Goal: Communication & Community: Answer question/provide support

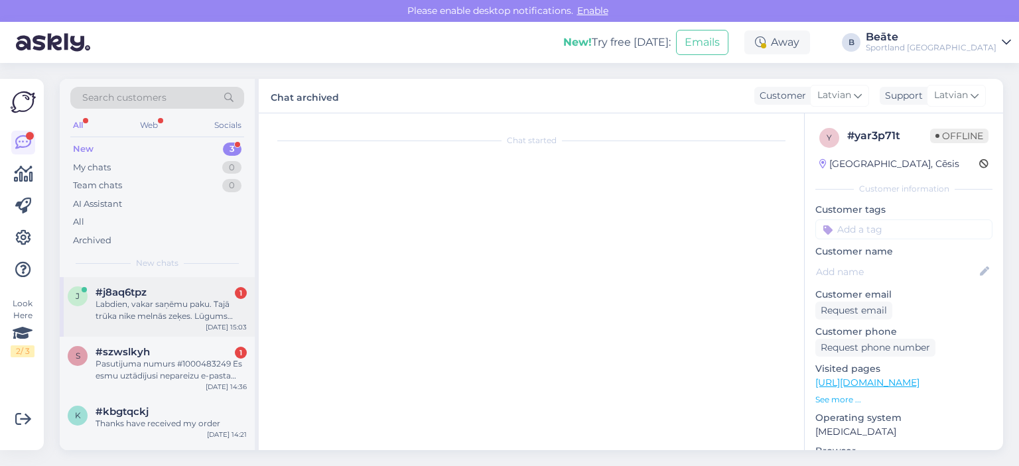
scroll to position [5, 0]
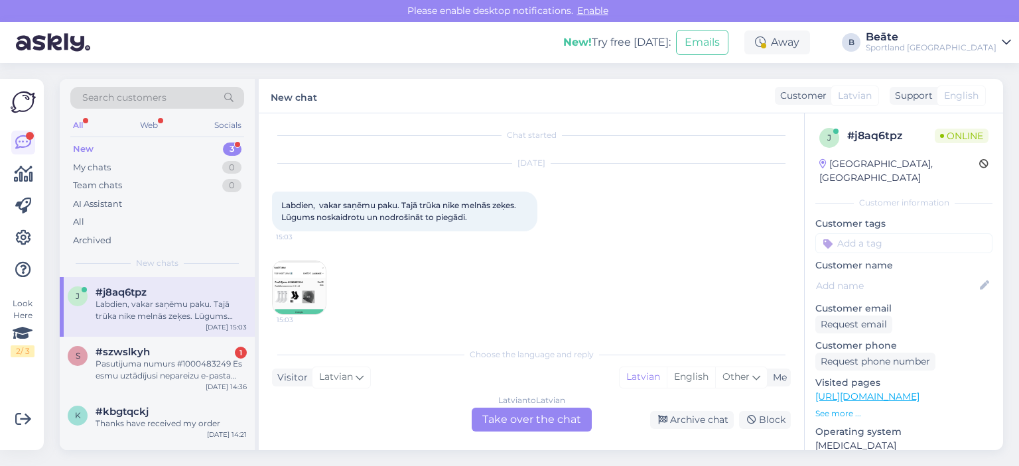
click at [306, 296] on img at bounding box center [299, 287] width 53 height 53
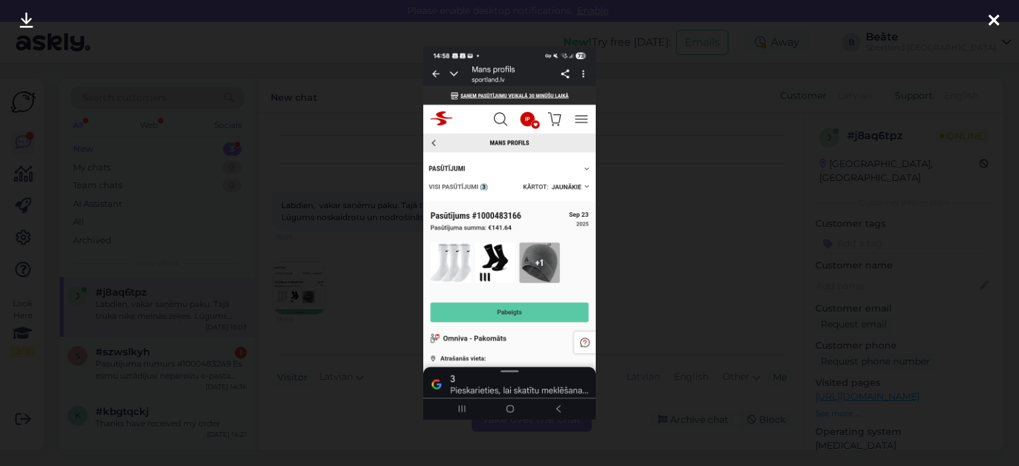
click at [656, 238] on div at bounding box center [509, 233] width 1019 height 466
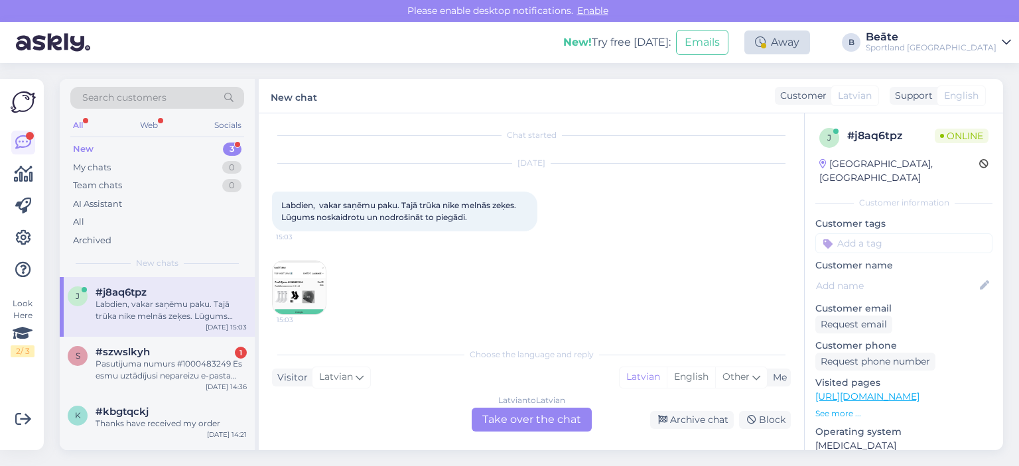
click at [766, 43] on div at bounding box center [763, 45] width 5 height 5
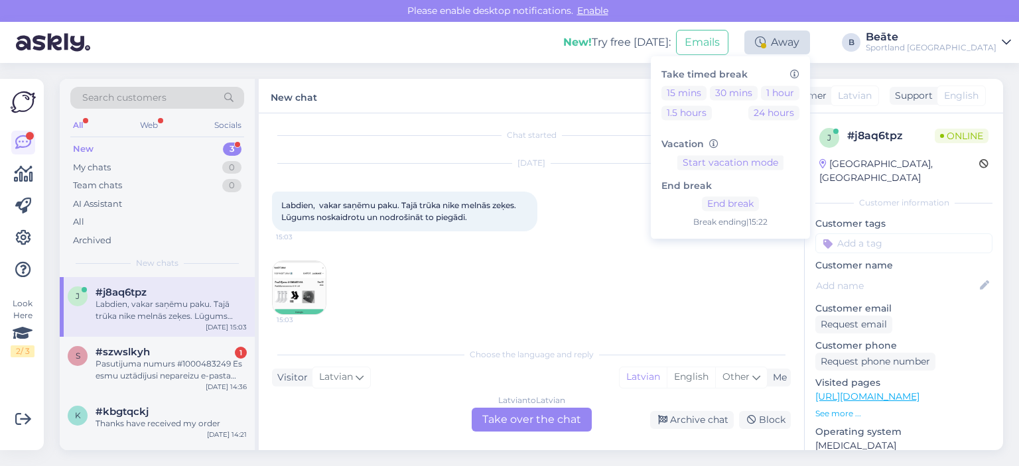
click at [766, 43] on div at bounding box center [763, 45] width 5 height 5
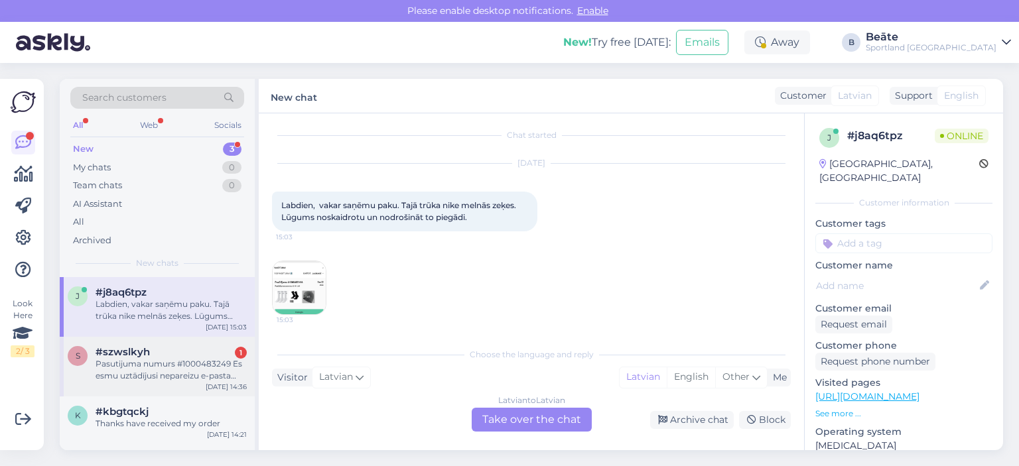
click at [139, 361] on div "Pasutijuma numurs #1000483249 Es esmu uztādījusi nepareizu e-pasta adresi - bei…" at bounding box center [170, 370] width 151 height 24
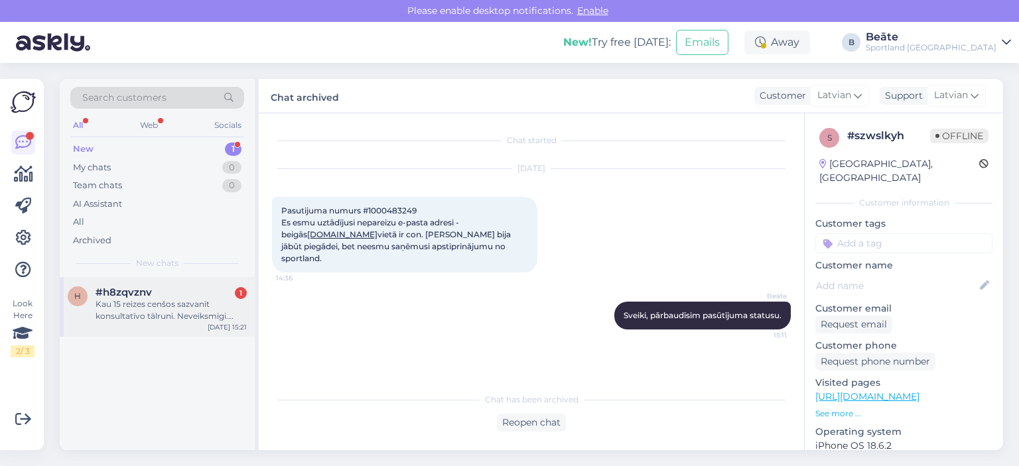
click at [179, 318] on div "Kau 15 reizes cenšos sazvanīt konsultatīvo tālruni. Neveiksmīgi. Pasūtījums 100…" at bounding box center [170, 310] width 151 height 24
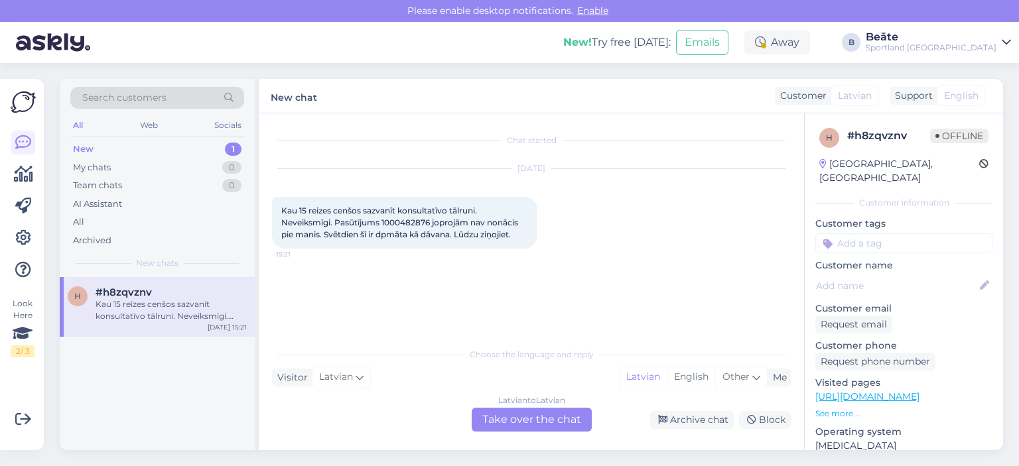
click at [539, 420] on div "Latvian to Latvian Take over the chat" at bounding box center [532, 420] width 120 height 24
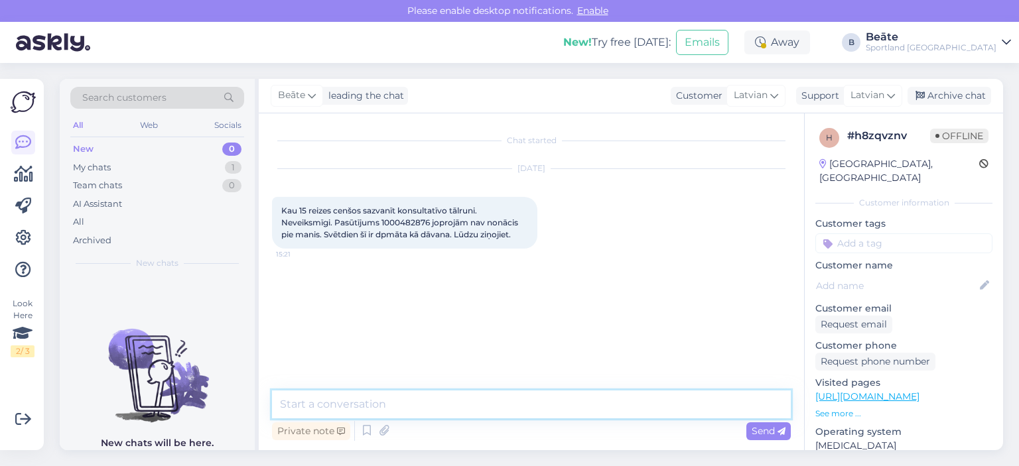
click at [520, 397] on textarea at bounding box center [531, 405] width 519 height 28
type textarea "Sveiki, pārbaudīsim pasūtījuma numuru"
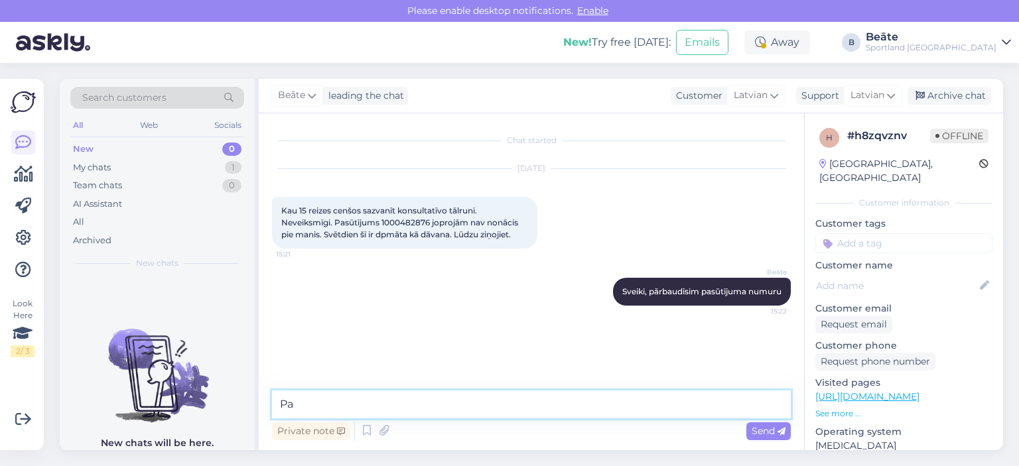
type textarea "P"
click at [401, 221] on span "Kau 15 reizes cenšos sazvanīt konsultatīvo tālruni. Neveiksmīgi. Pasūtījums 100…" at bounding box center [400, 223] width 239 height 34
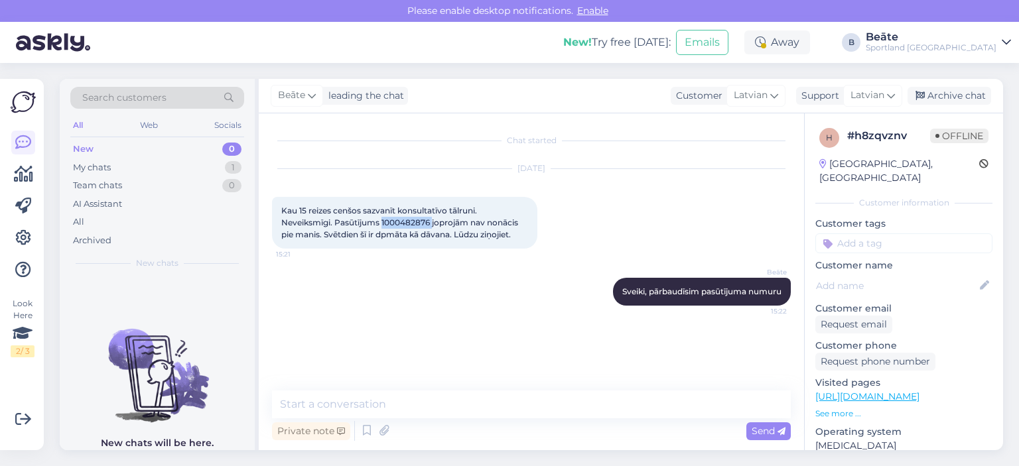
click at [401, 221] on span "Kau 15 reizes cenšos sazvanīt konsultatīvo tālruni. Neveiksmīgi. Pasūtījums 100…" at bounding box center [400, 223] width 239 height 34
copy span "1000482876"
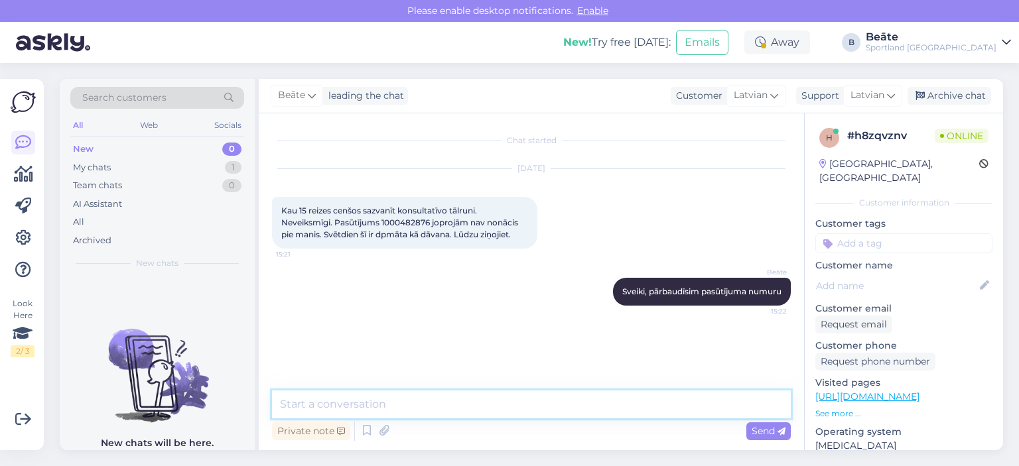
click at [553, 393] on textarea at bounding box center [531, 405] width 519 height 28
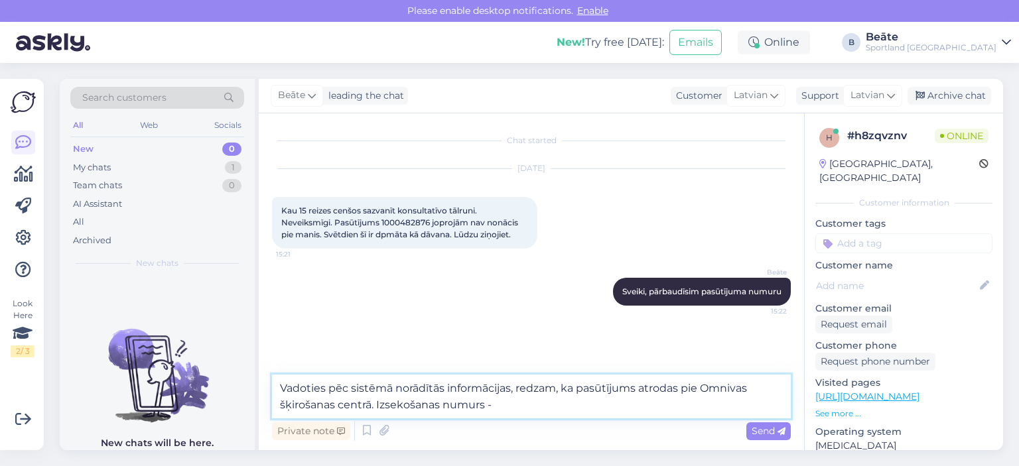
paste textarea "CC853676877EE"
type textarea "Vadoties pēc sistēmā norādītās informācijas, redzam, ka pasūtījums atrodas pie …"
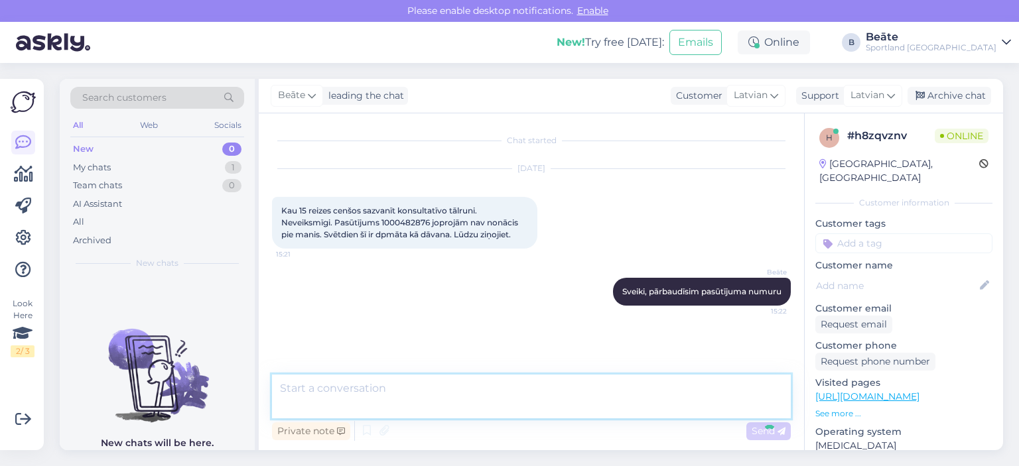
scroll to position [23, 0]
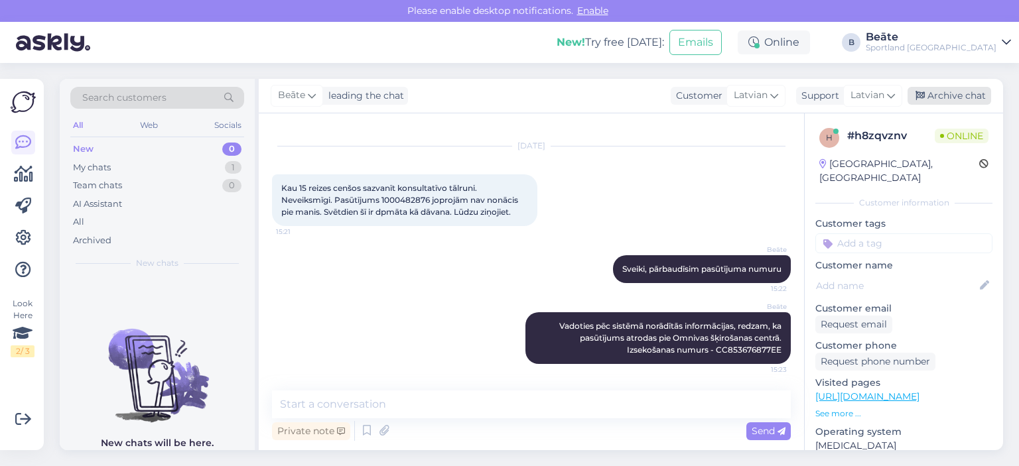
click at [942, 97] on div "Archive chat" at bounding box center [949, 96] width 84 height 18
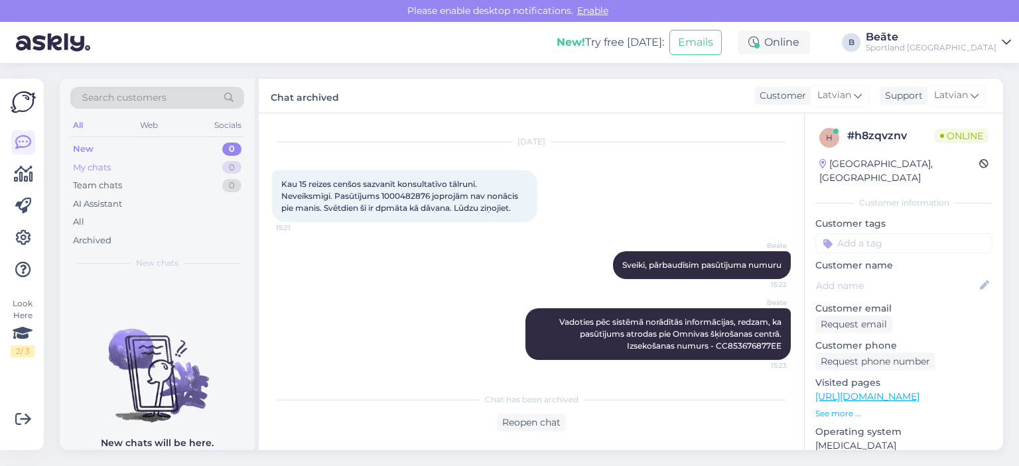
click at [96, 163] on div "My chats" at bounding box center [92, 167] width 38 height 13
click at [82, 222] on div "All" at bounding box center [78, 222] width 11 height 13
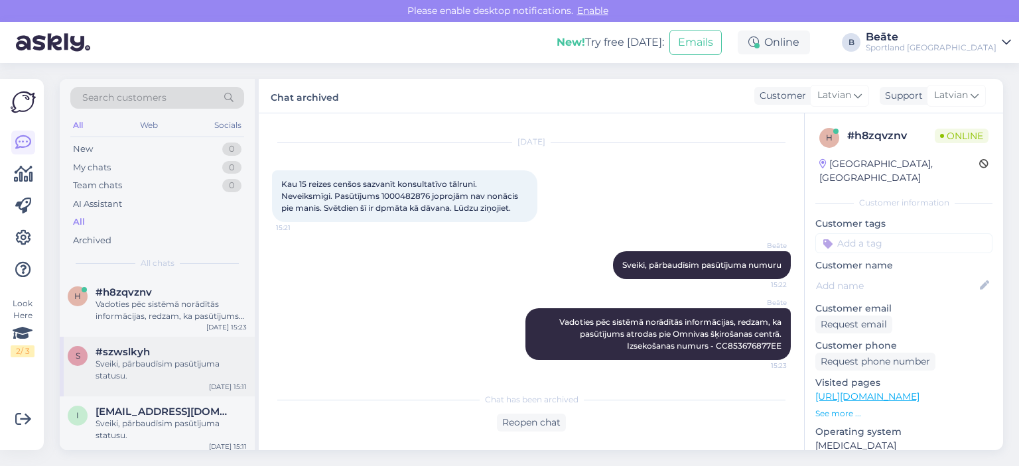
click at [159, 366] on div "Sveiki, pārbaudīsim pasūtījuma statusu." at bounding box center [170, 370] width 151 height 24
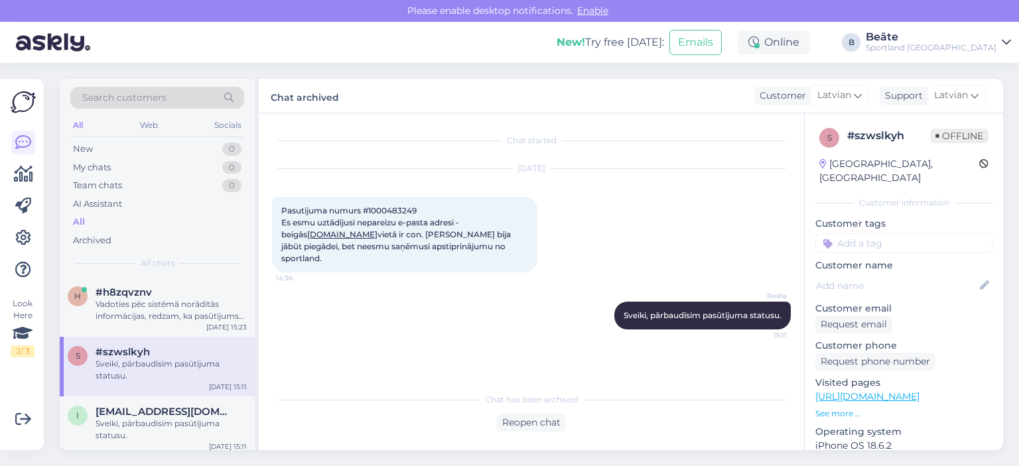
click at [398, 206] on span "Pasutijuma numurs #1000483249 Es esmu uztādījusi nepareizu e-pasta adresi - bei…" at bounding box center [396, 235] width 231 height 58
copy span "1000483249"
click at [198, 287] on div "#h8zqvznv 1" at bounding box center [170, 292] width 151 height 12
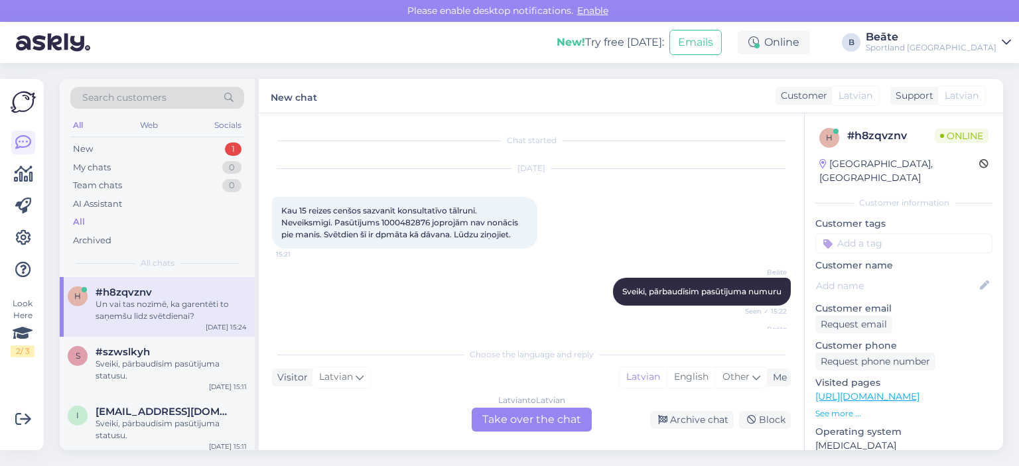
scroll to position [129, 0]
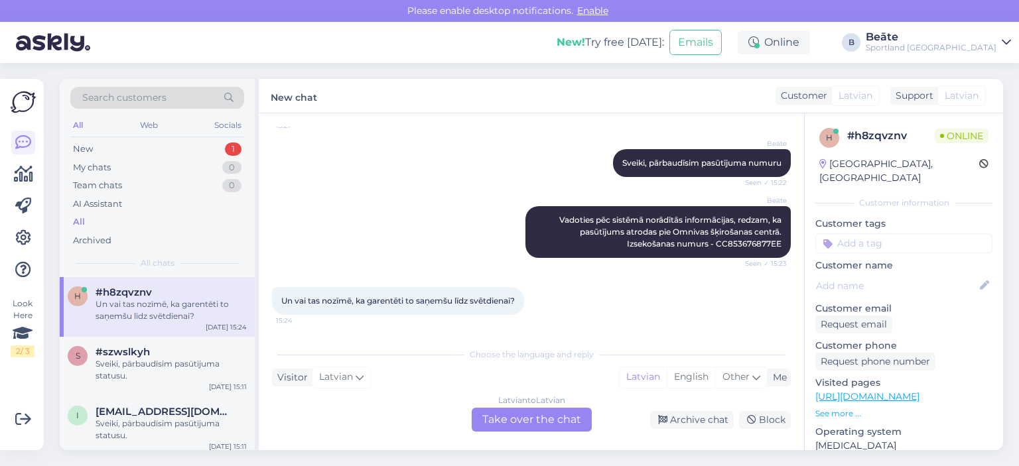
click at [529, 418] on div "Latvian to Latvian Take over the chat" at bounding box center [532, 420] width 120 height 24
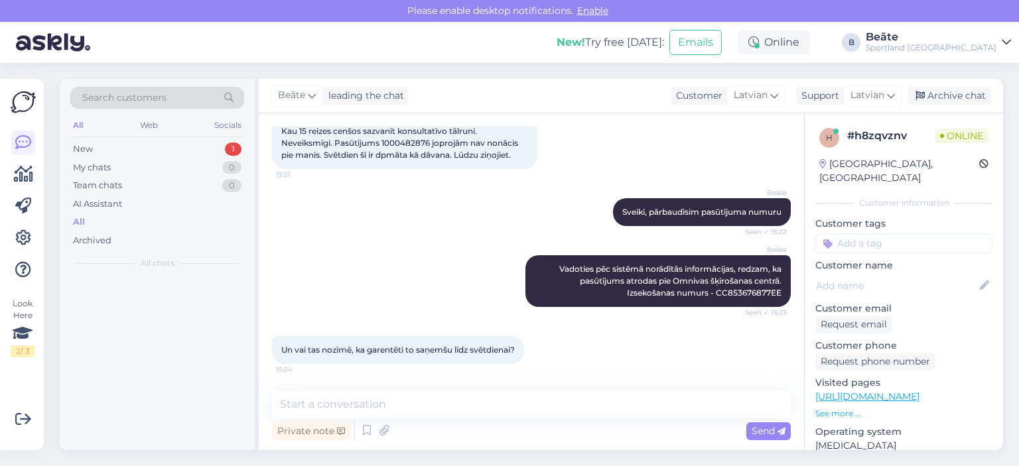
scroll to position [80, 0]
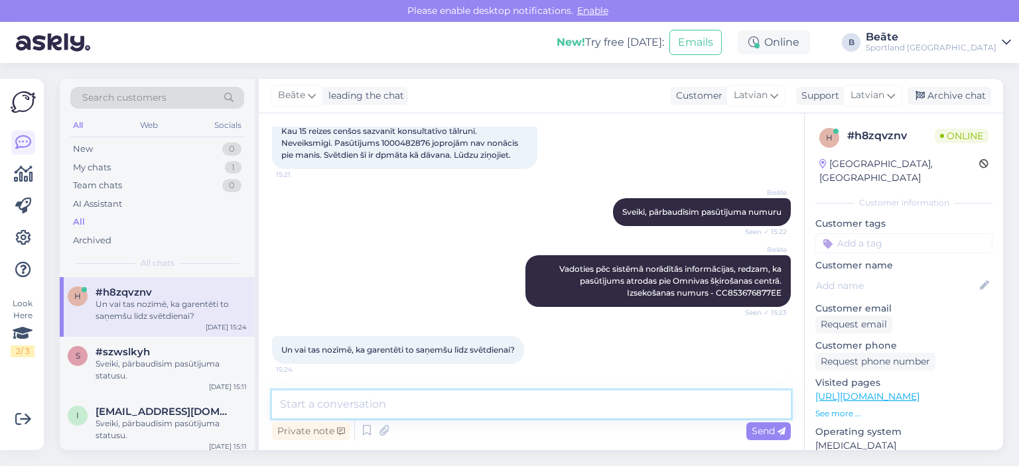
click at [522, 409] on textarea at bounding box center [531, 405] width 519 height 28
type textarea "Jā, pavisam iespējams, ka rīt jau būs gatavs saņemšanai pakomātā."
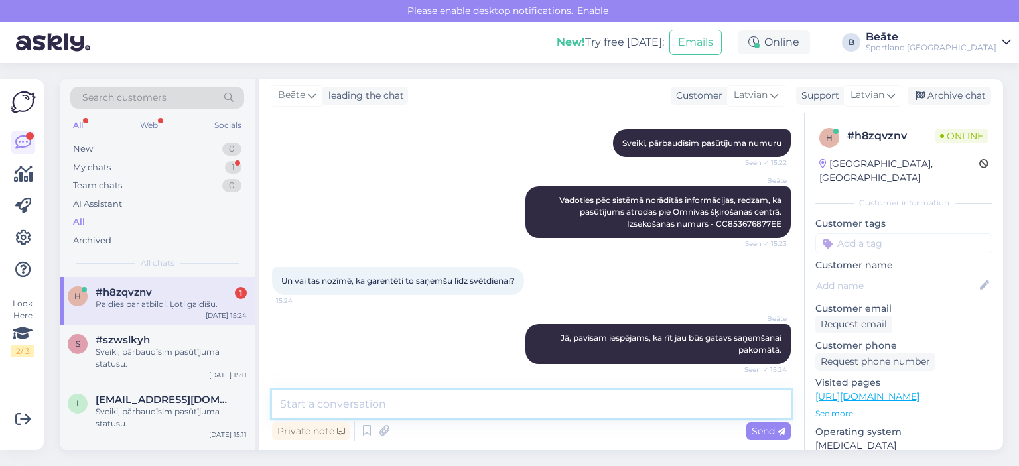
scroll to position [206, 0]
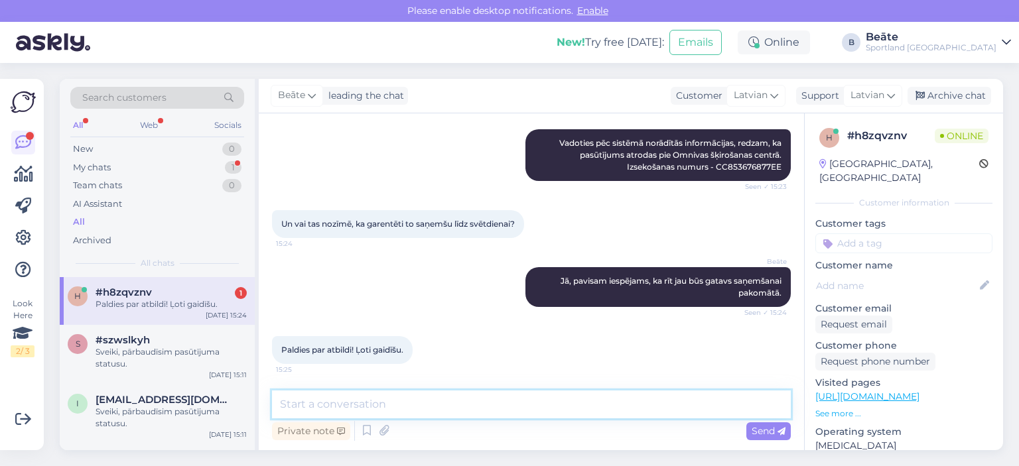
click at [452, 399] on textarea at bounding box center [531, 405] width 519 height 28
type textarea "Jauku Jums dienu!"
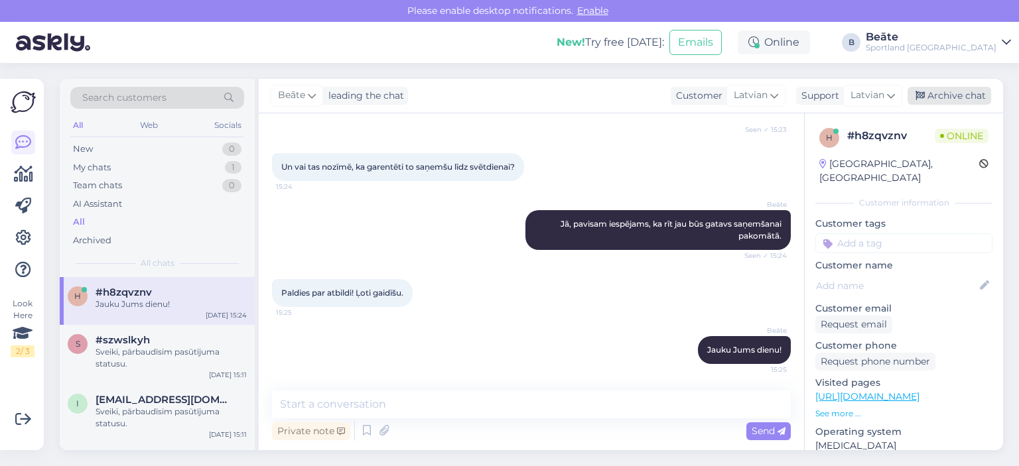
click at [956, 95] on div "Archive chat" at bounding box center [949, 96] width 84 height 18
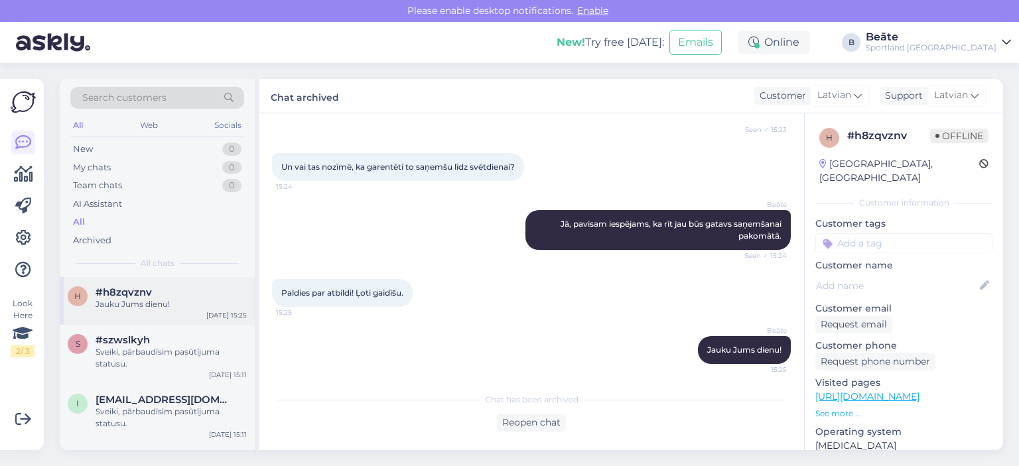
click at [148, 310] on div "h #h8zqvznv Jauku Jums dienu! [DATE] 15:25" at bounding box center [157, 301] width 195 height 48
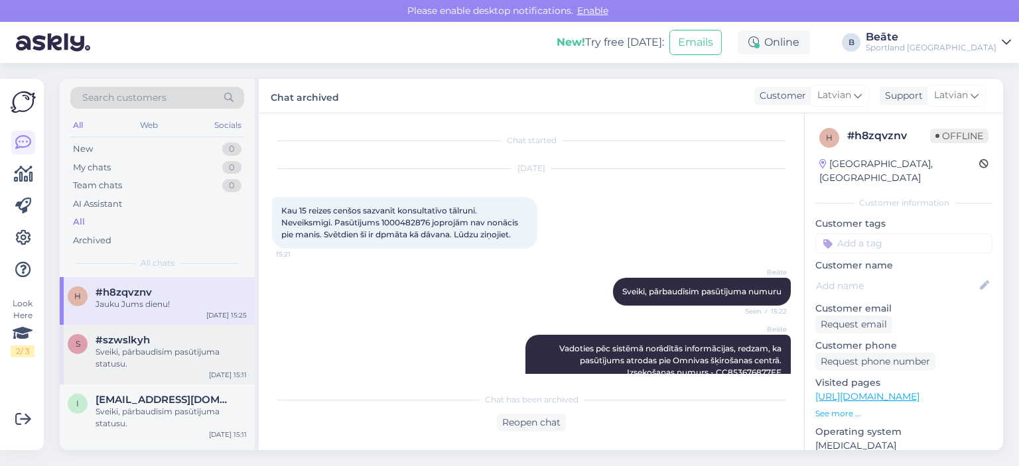
scroll to position [267, 0]
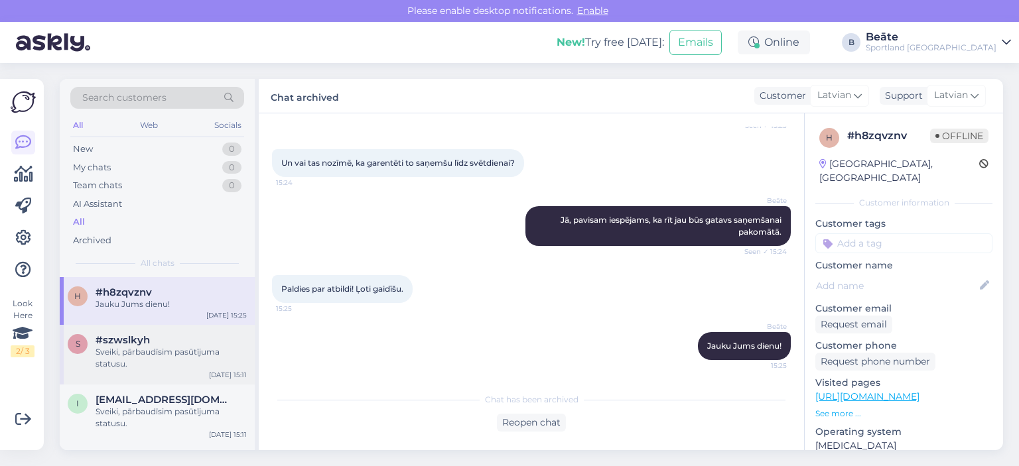
click at [155, 354] on div "Sveiki, pārbaudīsim pasūtījuma statusu." at bounding box center [170, 358] width 151 height 24
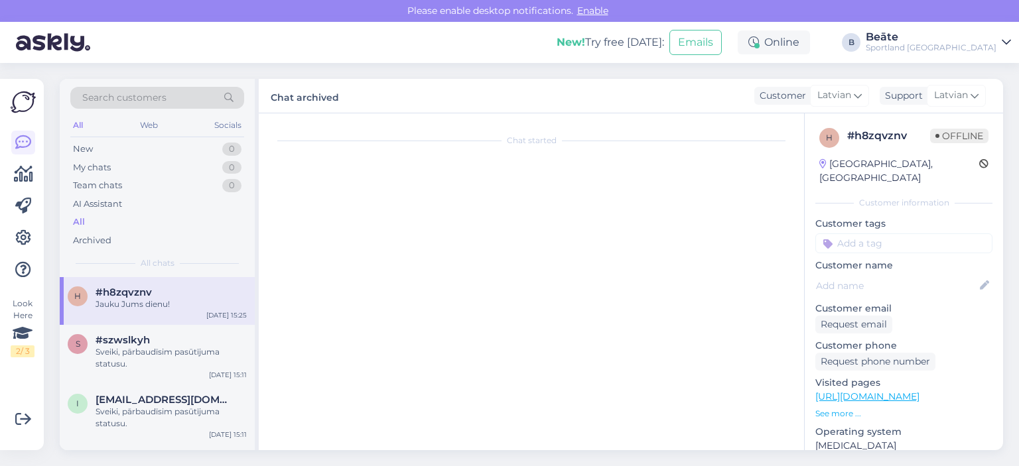
scroll to position [0, 0]
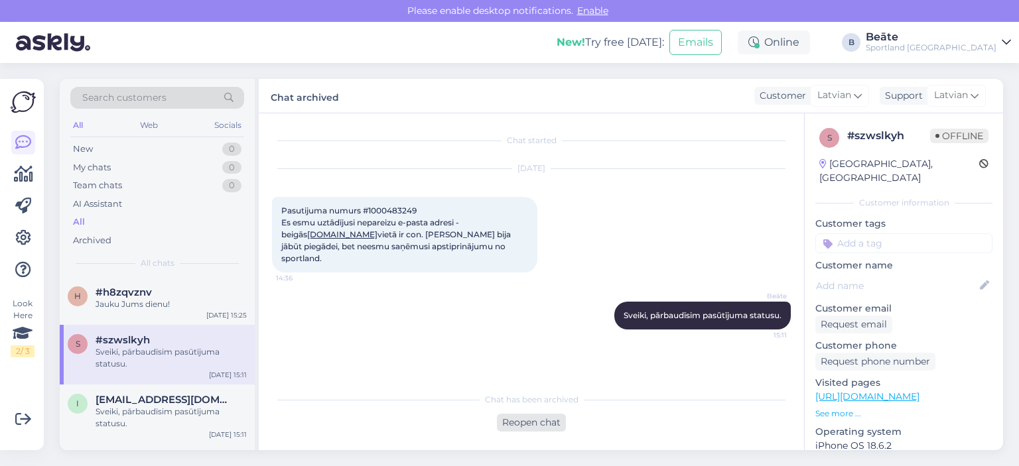
click at [523, 416] on div "Reopen chat" at bounding box center [531, 423] width 69 height 18
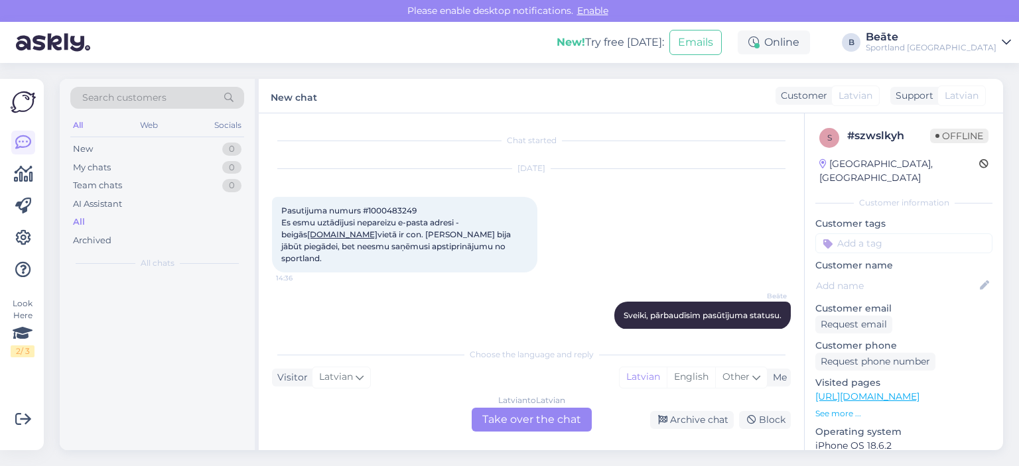
click at [505, 415] on div "Latvian to Latvian Take over the chat" at bounding box center [532, 420] width 120 height 24
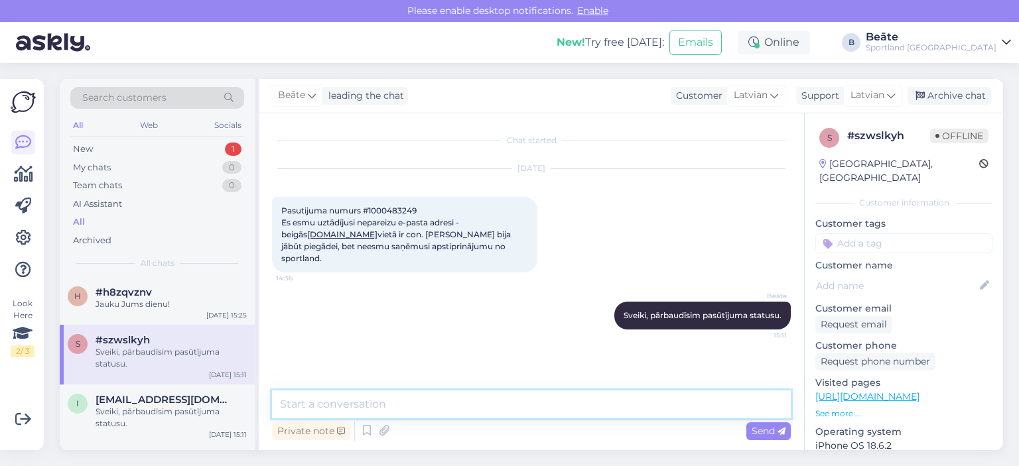
click at [464, 412] on textarea at bounding box center [531, 405] width 519 height 28
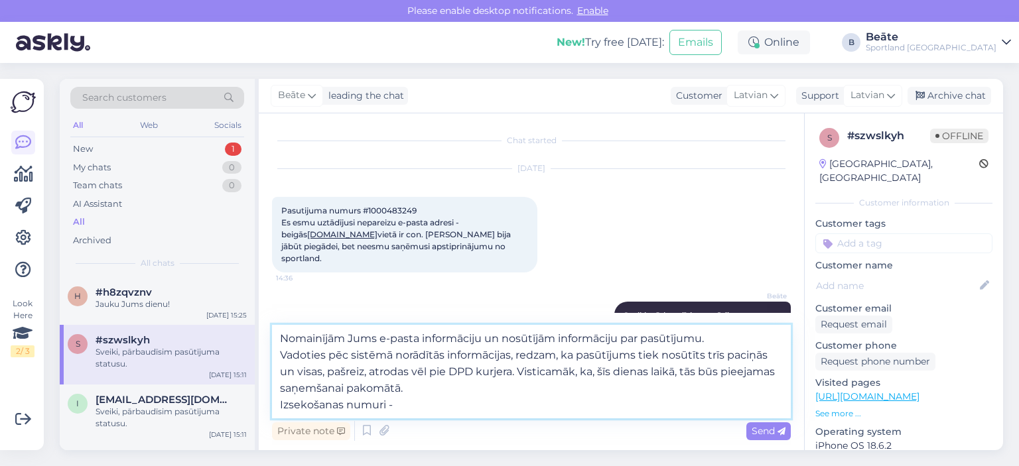
paste textarea "05757995528738"
paste textarea "05757995528768"
paste textarea "05757995528776"
click at [523, 408] on textarea "Nomainījām Jums e-pasta informāciju un nosūtījām informāciju par pasūtījumu. Va…" at bounding box center [531, 372] width 519 height 94
click at [637, 405] on textarea "Nomainījām Jums e-pasta informāciju un nosūtījām informāciju par pasūtījumu. Va…" at bounding box center [531, 372] width 519 height 94
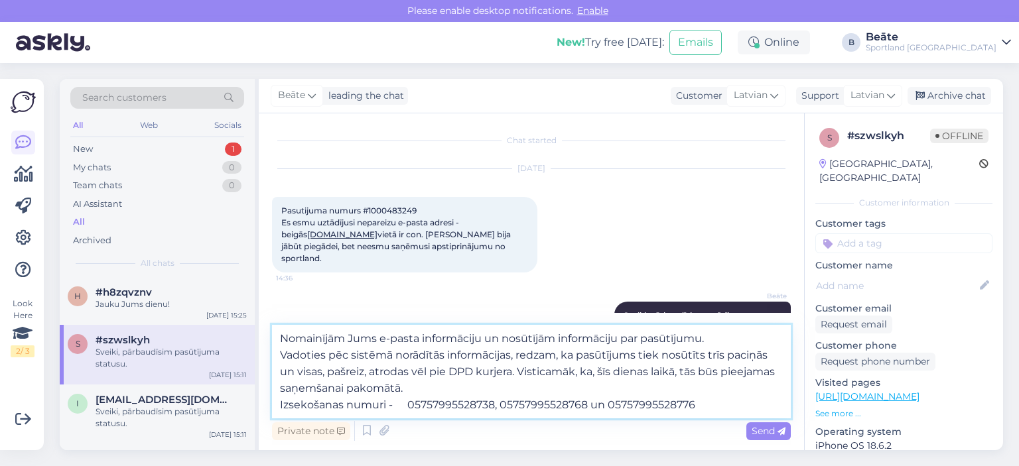
click at [412, 404] on textarea "Nomainījām Jums e-pasta informāciju un nosūtījām informāciju par pasūtījumu. Va…" at bounding box center [531, 372] width 519 height 94
type textarea "Nomainījām Jums e-pasta informāciju un nosūtījām informāciju par pasūtījumu. Va…"
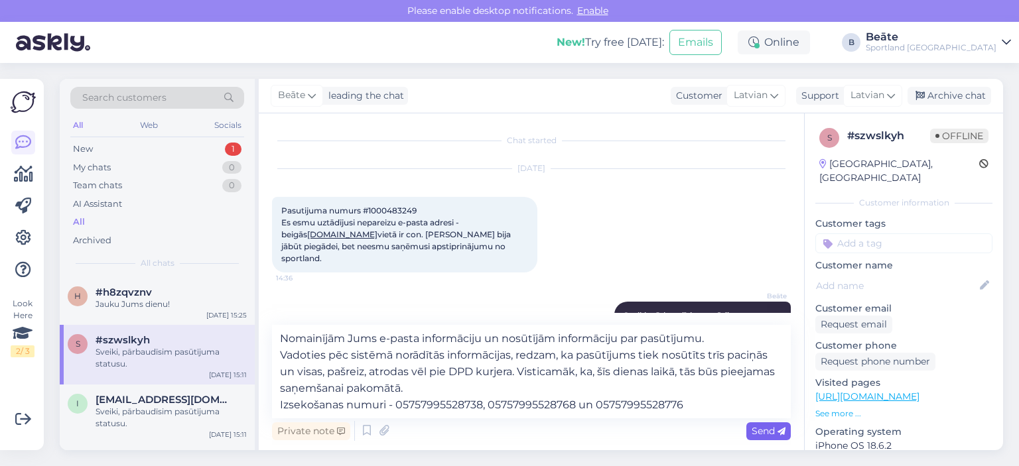
click at [754, 430] on span "Send" at bounding box center [768, 431] width 34 height 12
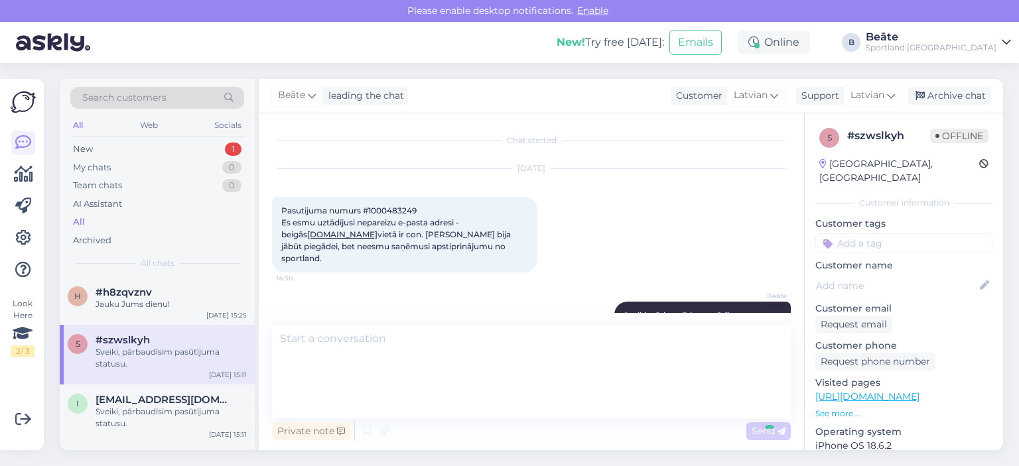
scroll to position [94, 0]
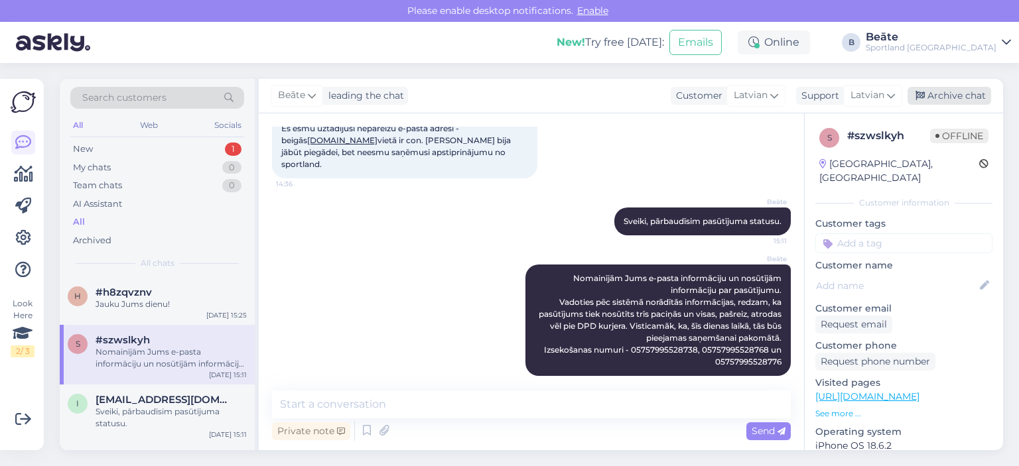
click at [944, 97] on div "Archive chat" at bounding box center [949, 96] width 84 height 18
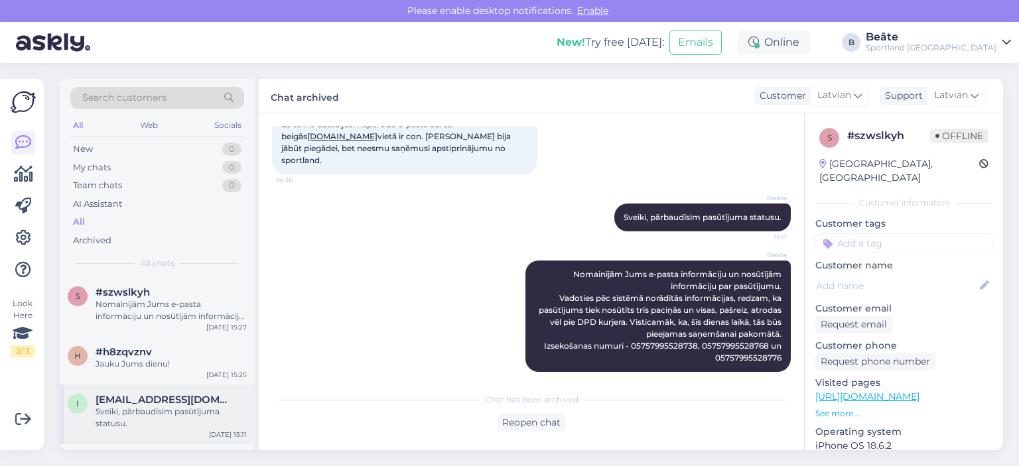
click at [164, 421] on div "Sveiki, pārbaudīsim pasūtījuma statusu." at bounding box center [170, 418] width 151 height 24
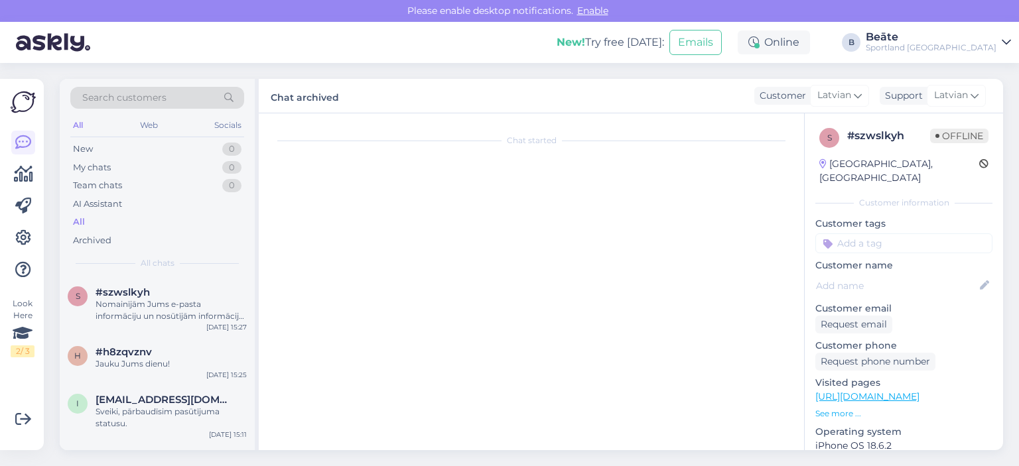
scroll to position [17, 0]
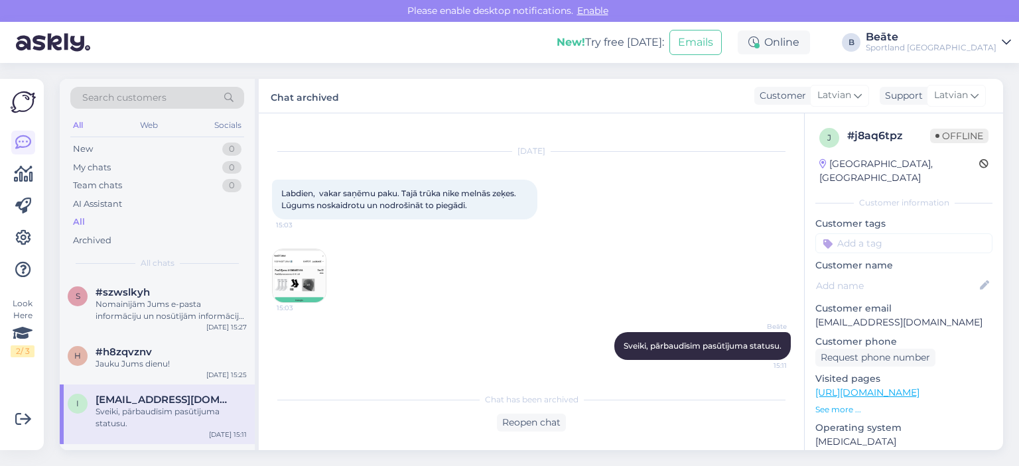
click at [312, 277] on img at bounding box center [299, 275] width 53 height 53
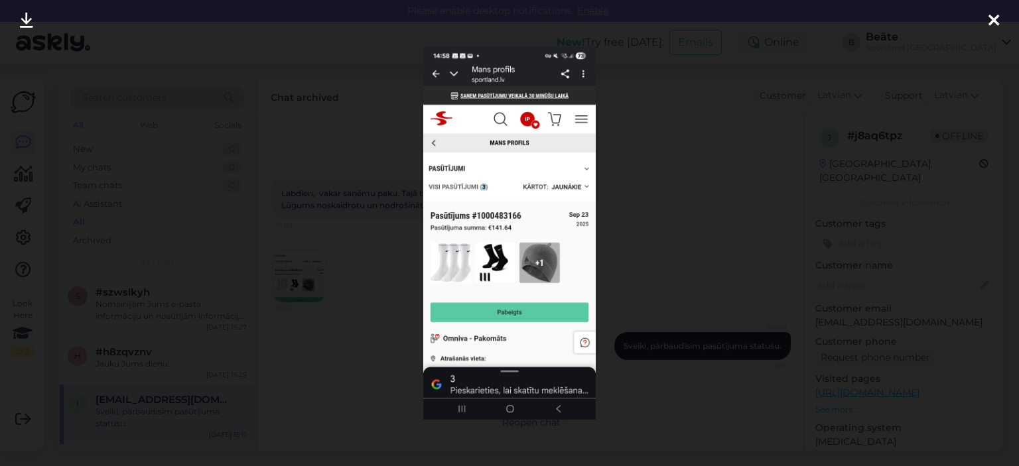
click at [674, 300] on div at bounding box center [509, 233] width 1019 height 466
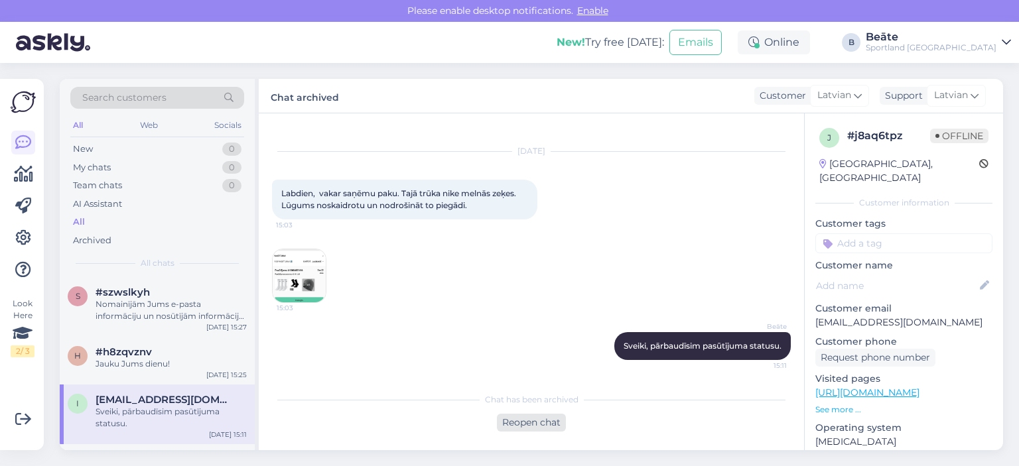
click at [544, 421] on div "Reopen chat" at bounding box center [531, 423] width 69 height 18
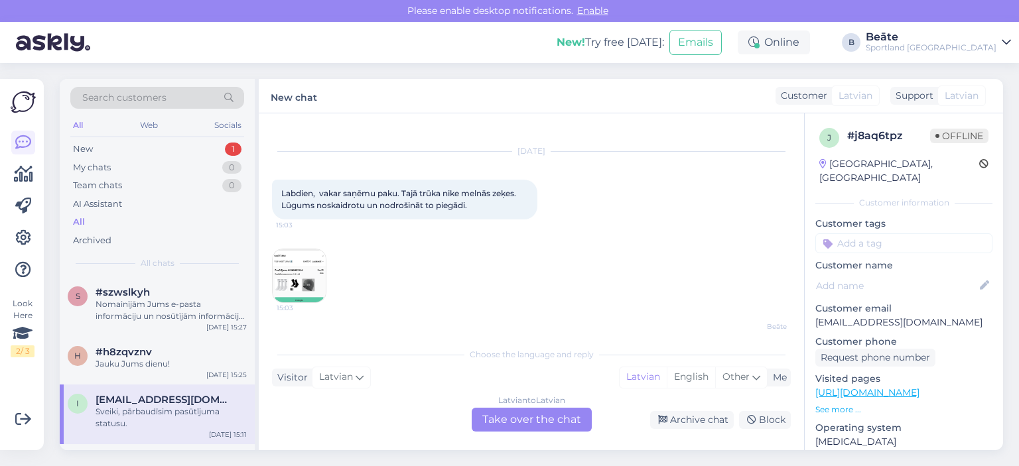
scroll to position [62, 0]
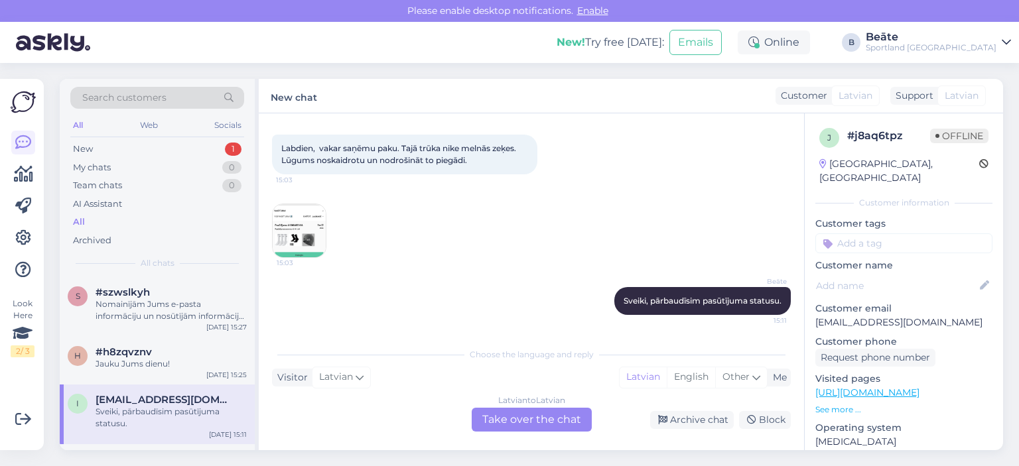
click at [521, 422] on div "Latvian to Latvian Take over the chat" at bounding box center [532, 420] width 120 height 24
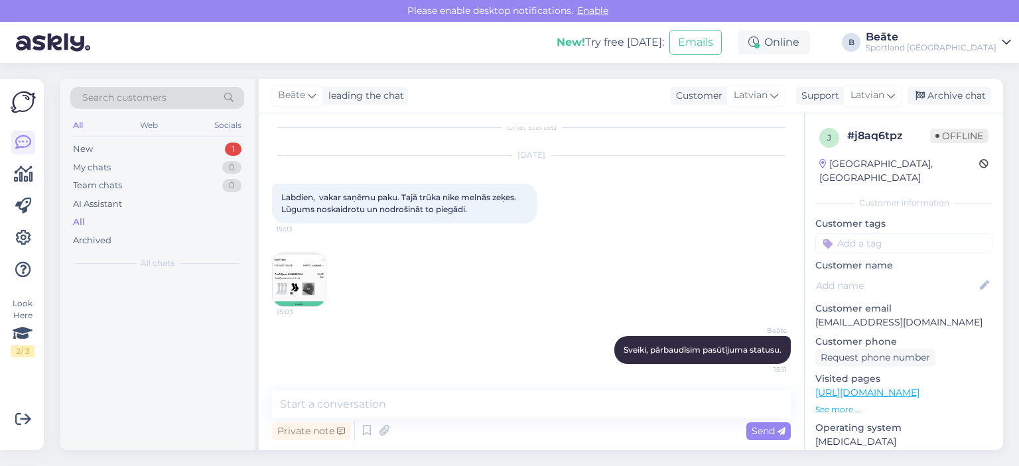
scroll to position [13, 0]
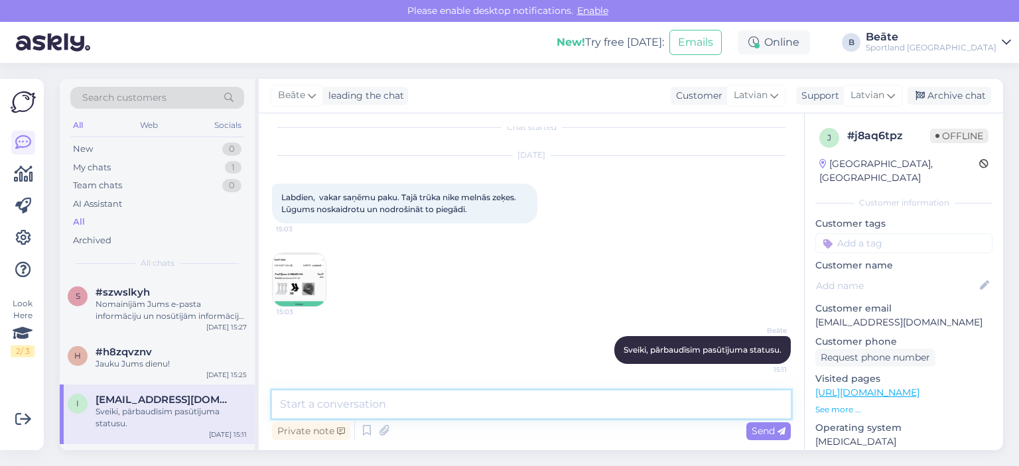
click at [414, 410] on textarea at bounding box center [531, 405] width 519 height 28
type textarea "a"
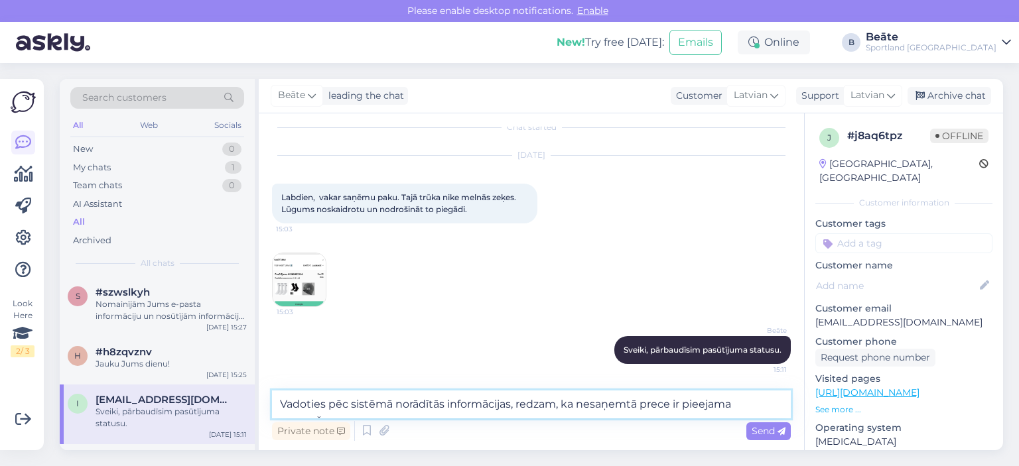
scroll to position [29, 0]
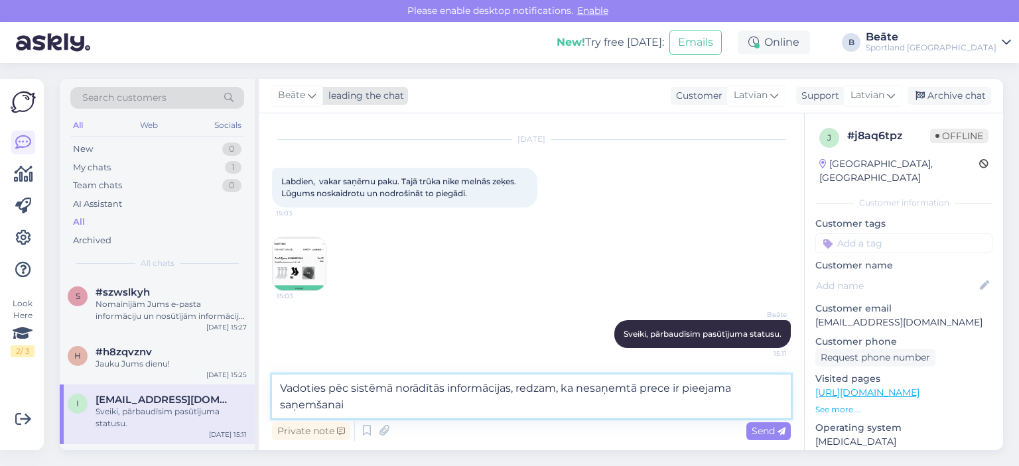
paste textarea "[GEOGRAPHIC_DATA] RIMI pakomāts"
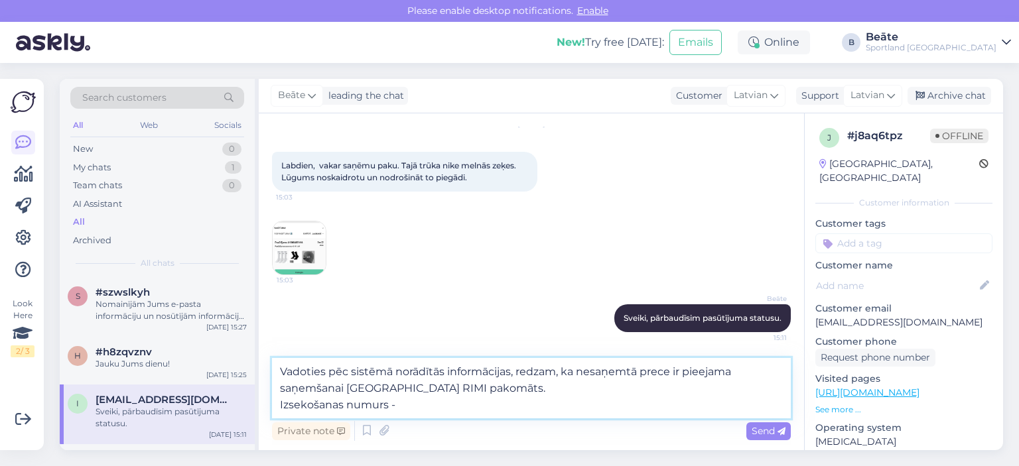
paste textarea "[GEOGRAPHIC_DATA] RIMI pakomāts"
type textarea "Vadoties pēc sistēmā norādītās informācijas, redzam, ka nesaņemtā prece ir piee…"
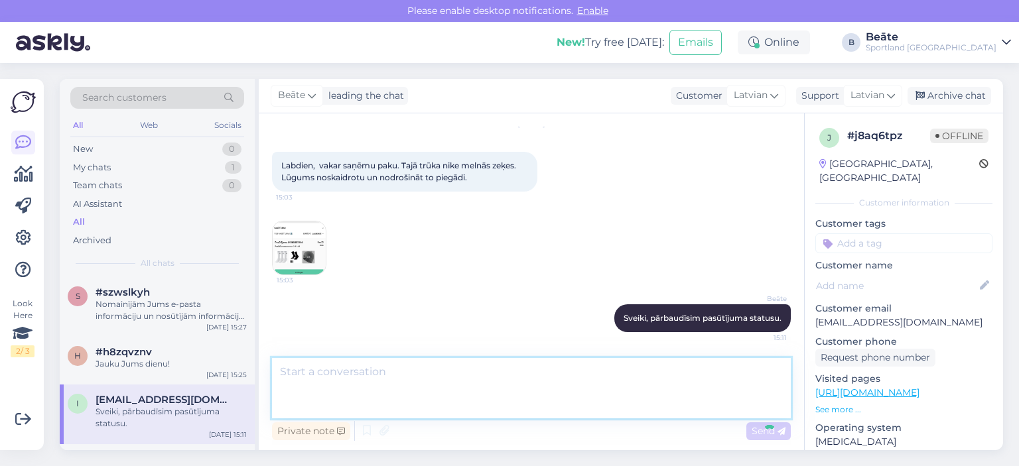
scroll to position [106, 0]
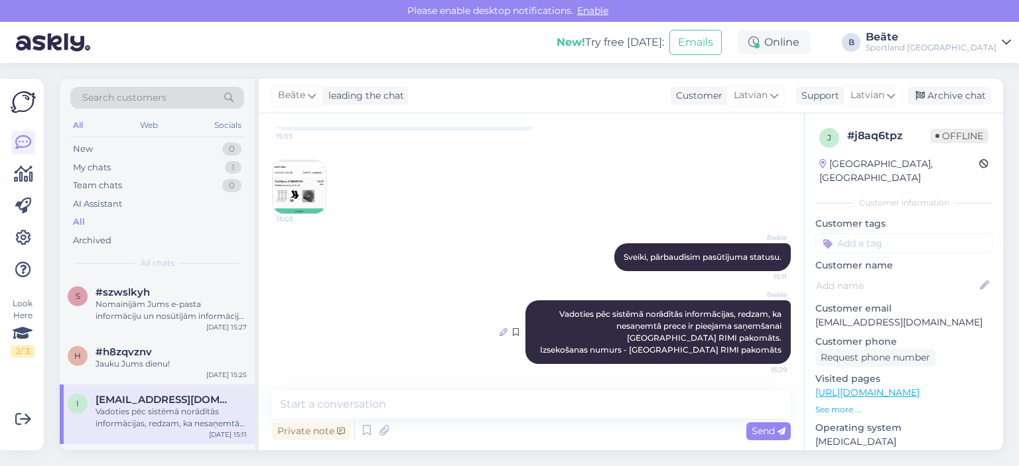
click at [499, 334] on icon at bounding box center [503, 332] width 8 height 8
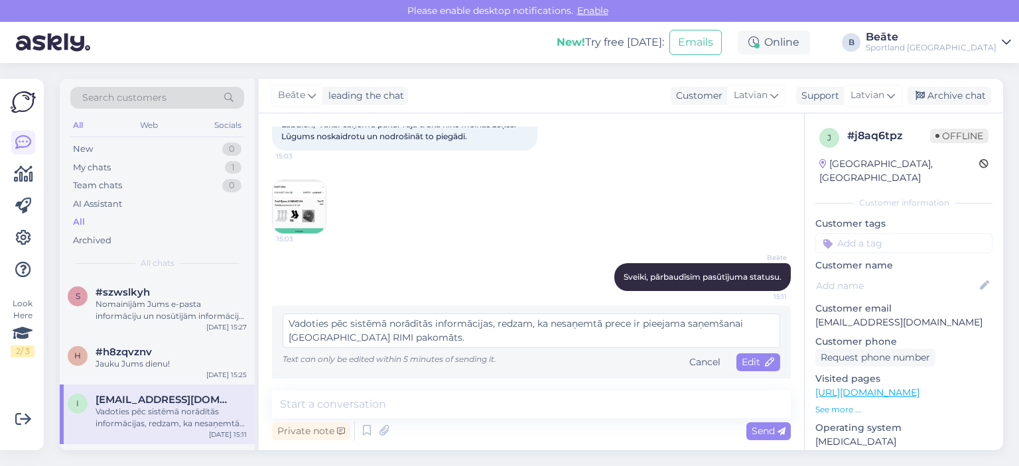
scroll to position [13, 0]
drag, startPoint x: 458, startPoint y: 335, endPoint x: 324, endPoint y: 330, distance: 134.0
click at [324, 330] on textarea "Vadoties pēc sistēmā norādītās informācijas, redzam, ka nesaņemtā prece ir piee…" at bounding box center [531, 331] width 497 height 34
drag, startPoint x: 558, startPoint y: 339, endPoint x: 390, endPoint y: 339, distance: 167.8
click at [390, 339] on textarea "Vadoties pēc sistēmā norādītās informācijas, redzam, ka nesaņemtā prece ir piee…" at bounding box center [531, 331] width 497 height 34
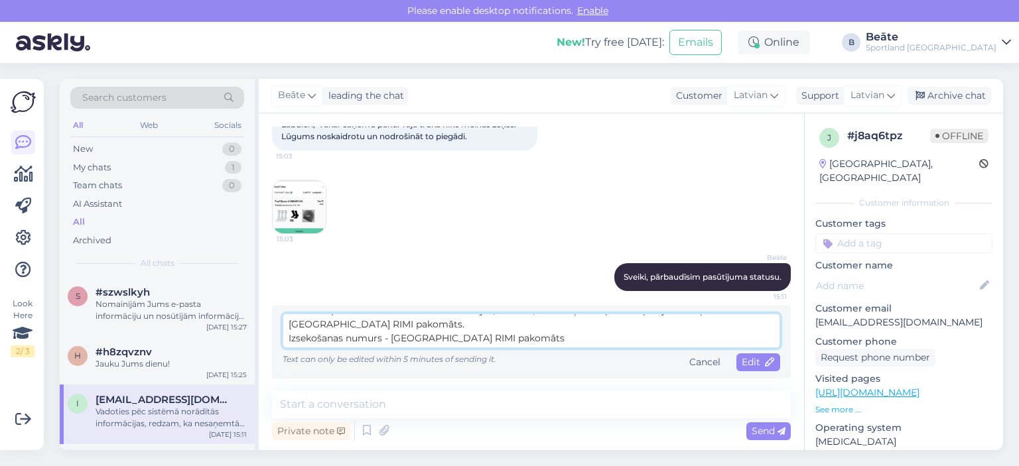
paste textarea "CC852948494EE"
type textarea "Vadoties pēc sistēmā norādītās informācijas, redzam, ka nesaņemtā prece ir piee…"
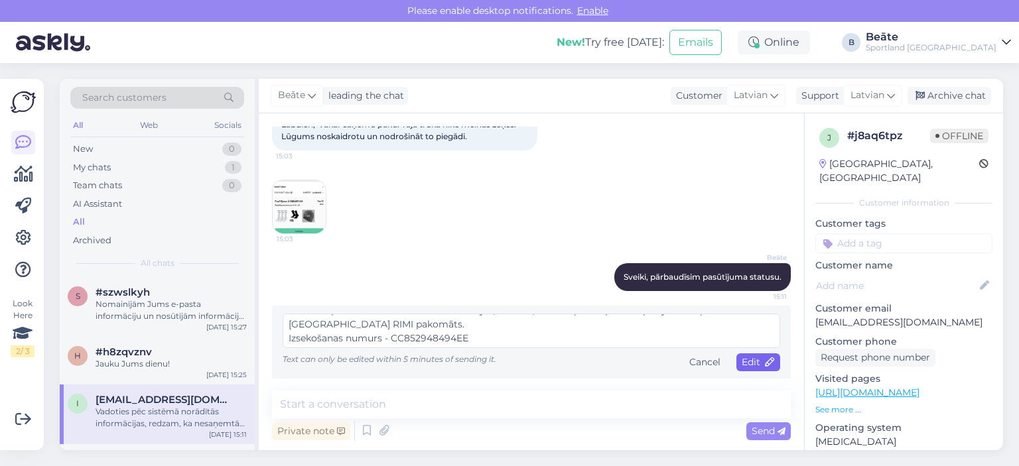
click at [748, 357] on span "Edit" at bounding box center [757, 362] width 33 height 12
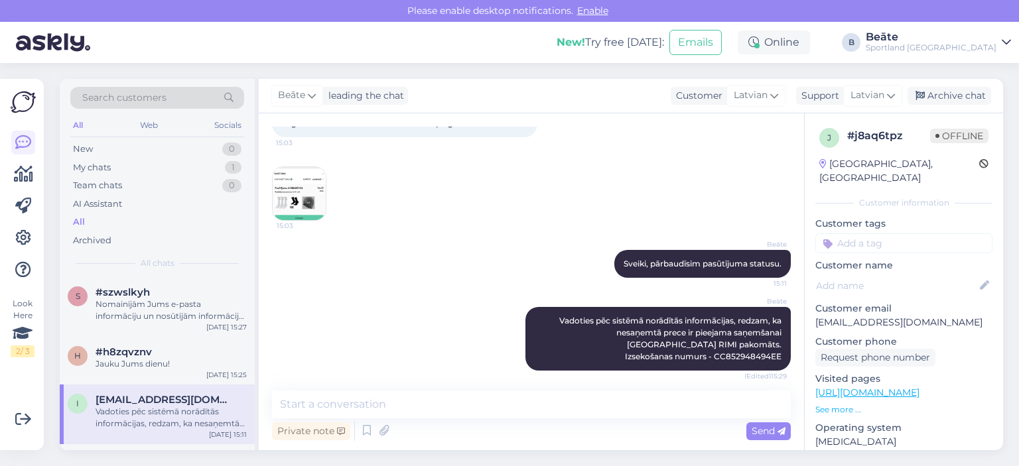
scroll to position [105, 0]
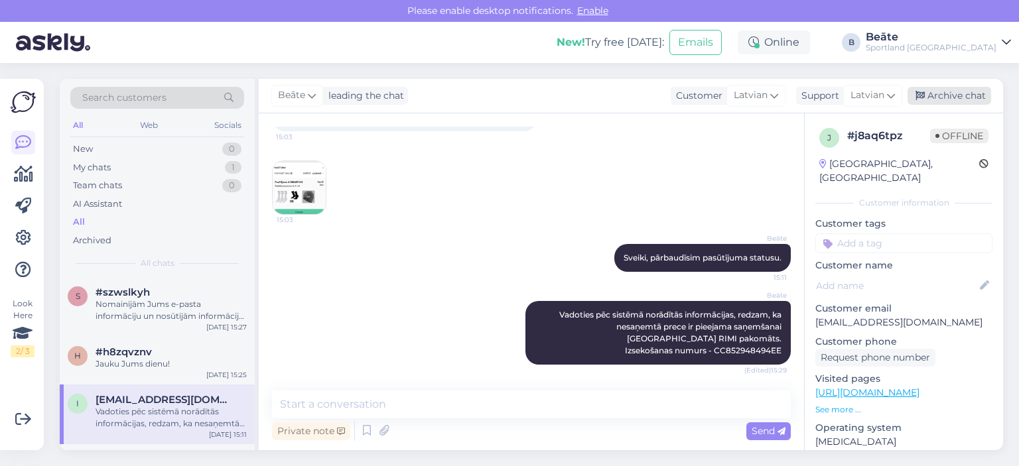
click at [942, 89] on div "Archive chat" at bounding box center [949, 96] width 84 height 18
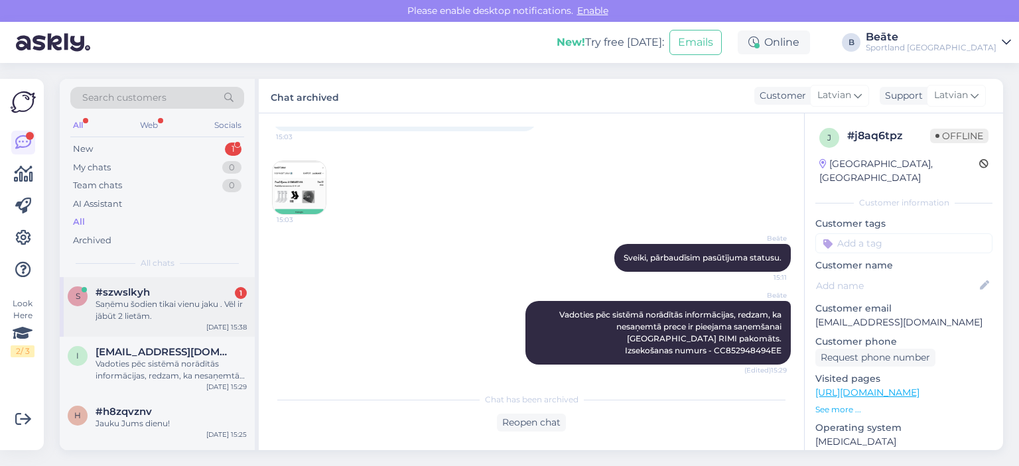
click at [164, 312] on div "Saņēmu šodien tikai vienu jaku . Vēl ir jābūt 2 lietām." at bounding box center [170, 310] width 151 height 24
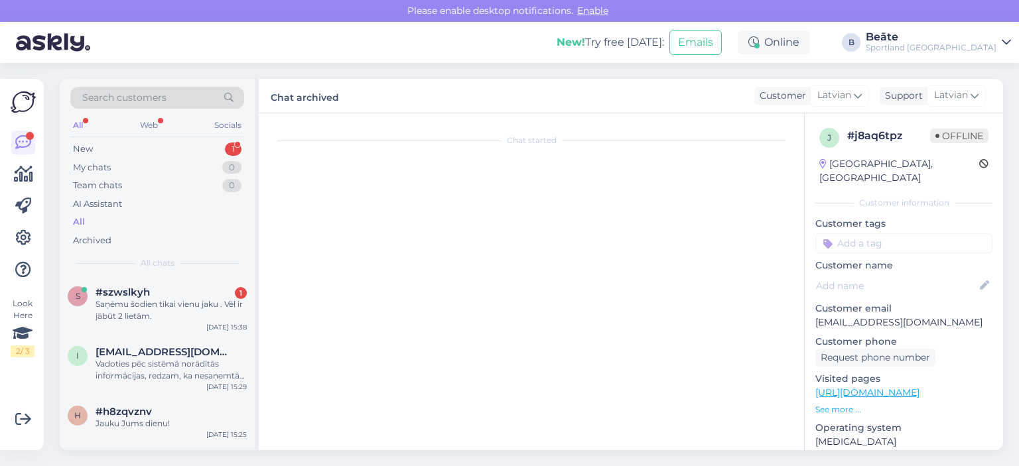
scroll to position [200, 0]
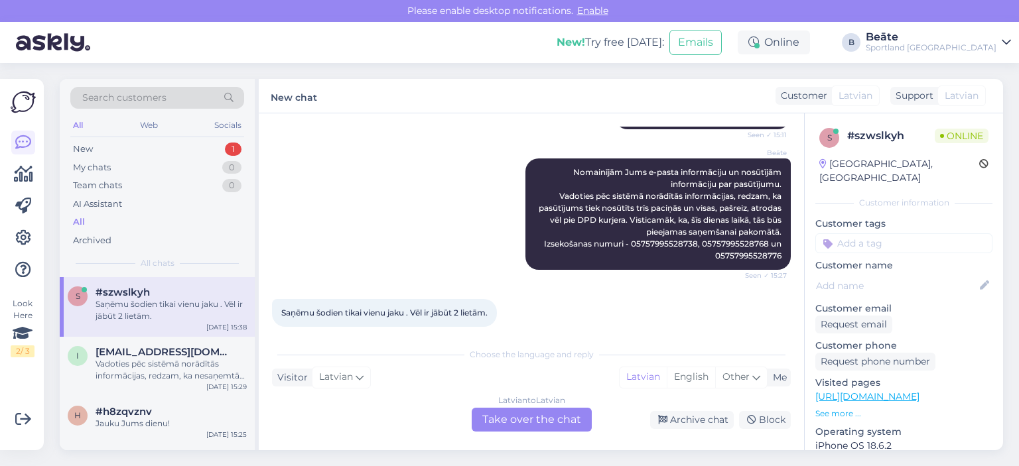
click at [543, 422] on div "Latvian to Latvian Take over the chat" at bounding box center [532, 420] width 120 height 24
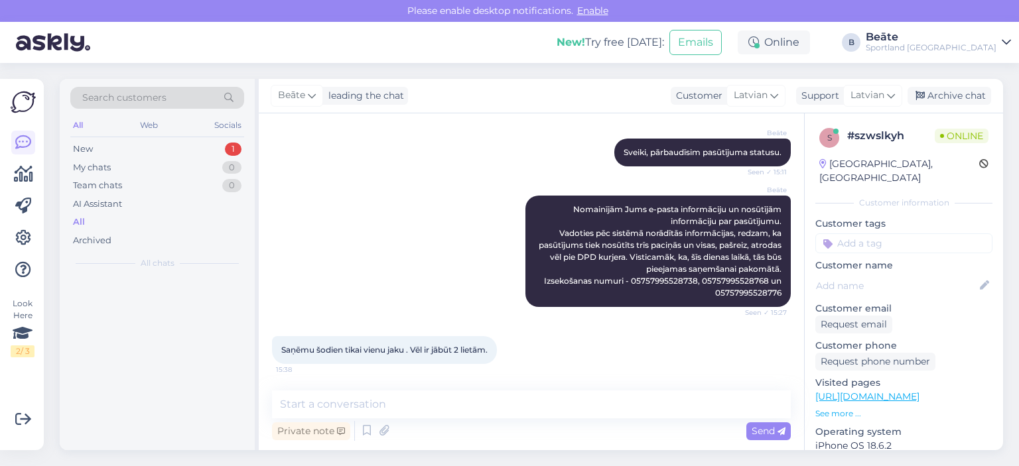
scroll to position [151, 0]
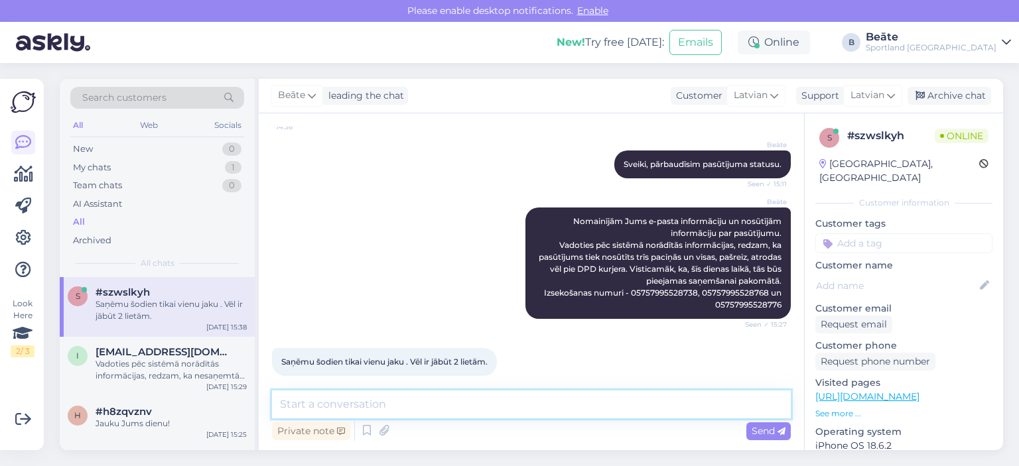
click at [506, 403] on textarea at bounding box center [531, 405] width 519 height 28
type textarea "Tās arī, tuvākajā laikā, būs pieejamas saņemšanai."
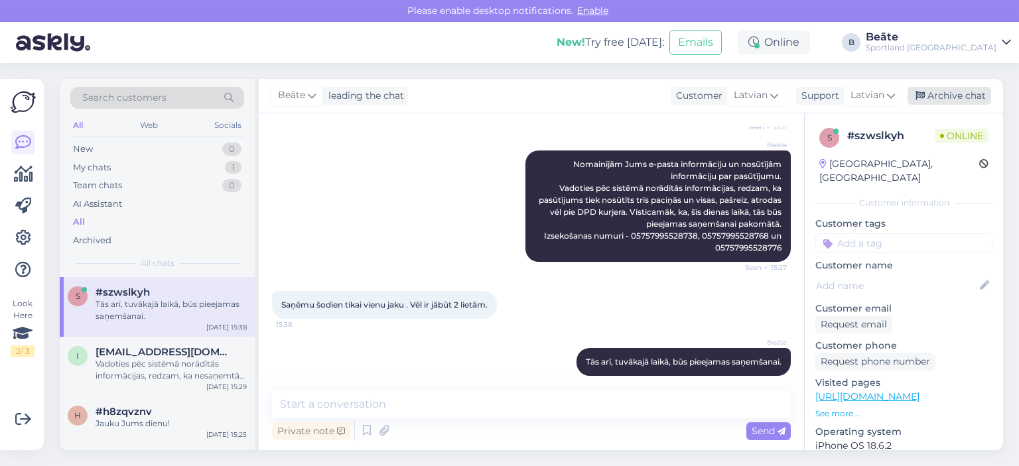
click at [968, 104] on div "Archive chat" at bounding box center [949, 96] width 84 height 18
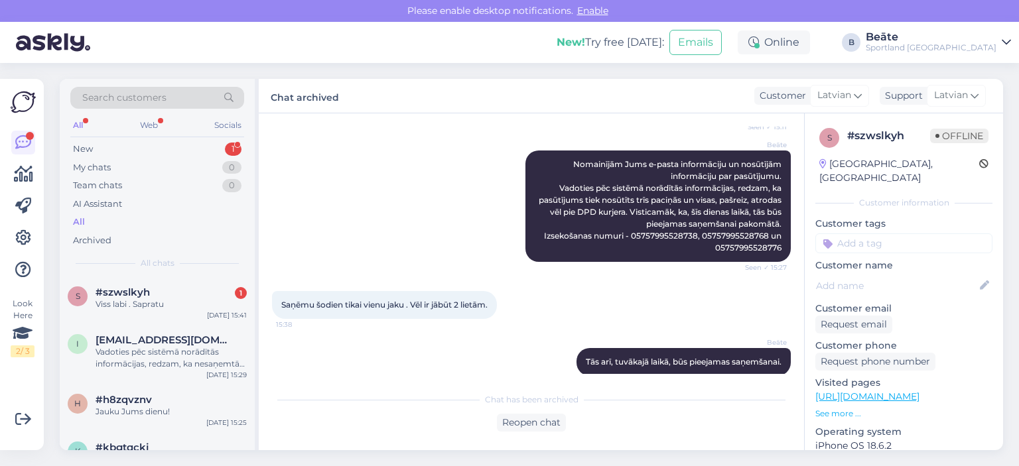
scroll to position [269, 0]
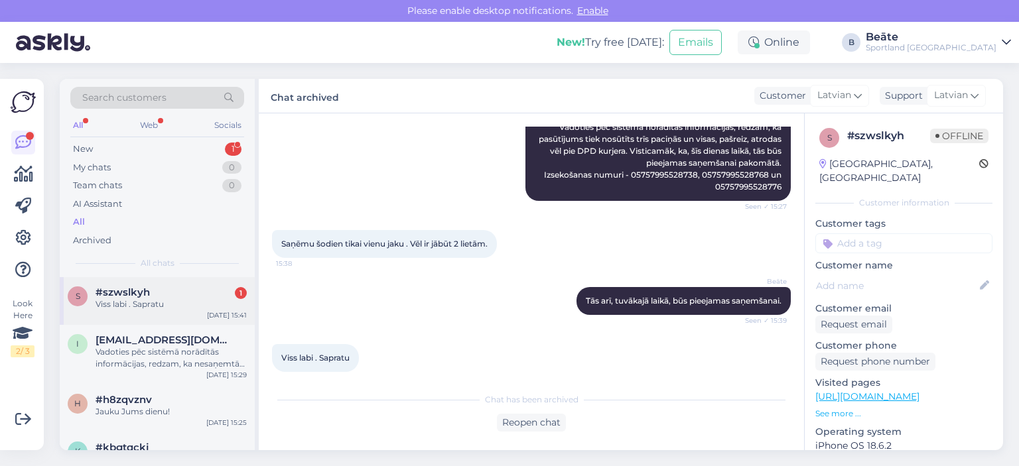
click at [190, 299] on div "Viss labi . Sapratu" at bounding box center [170, 304] width 151 height 12
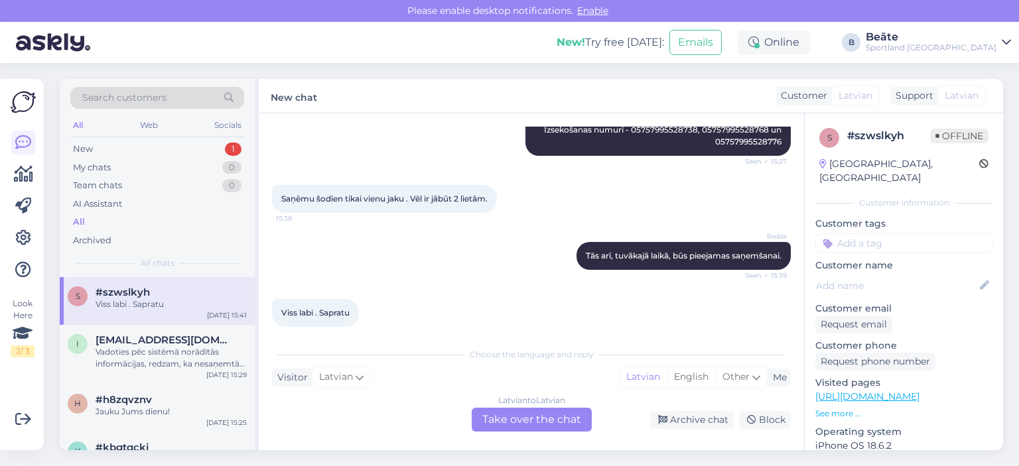
click at [546, 414] on div "Latvian to Latvian Take over the chat" at bounding box center [532, 420] width 120 height 24
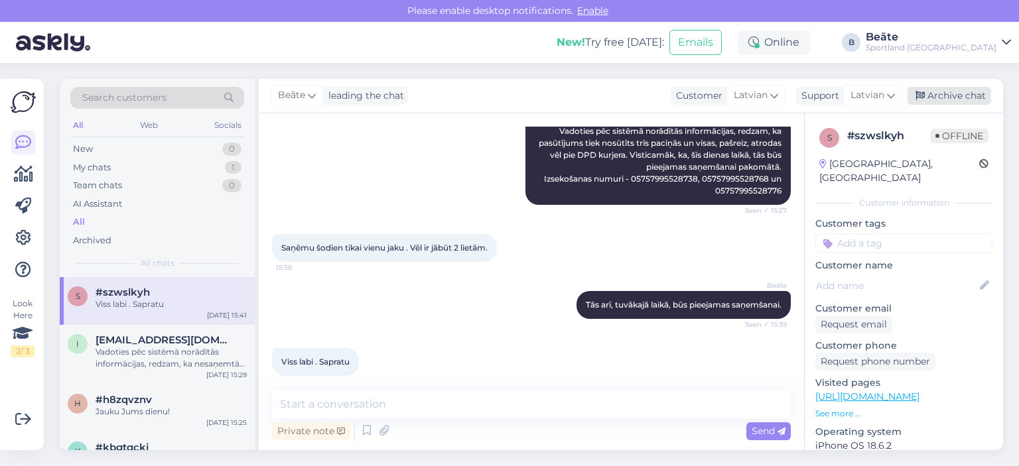
click at [950, 88] on div "Archive chat" at bounding box center [949, 96] width 84 height 18
